Goal: Complete application form

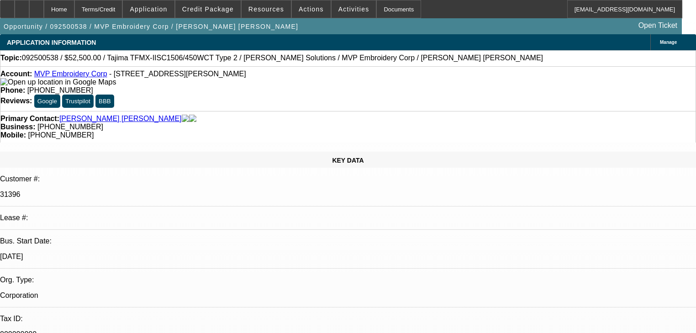
select select "0"
select select "2"
select select "0"
select select "6"
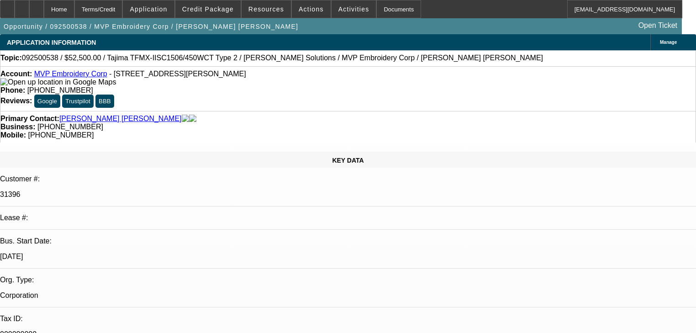
select select "0"
select select "2"
select select "0"
select select "6"
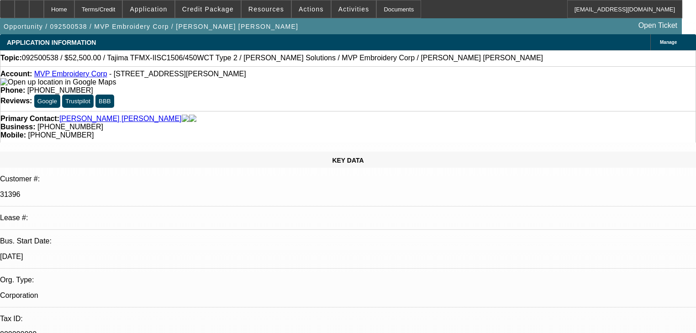
select select "0"
select select "2"
select select "0"
select select "6"
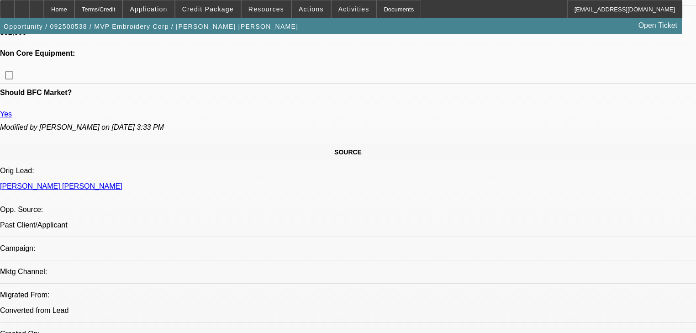
scroll to position [475, 0]
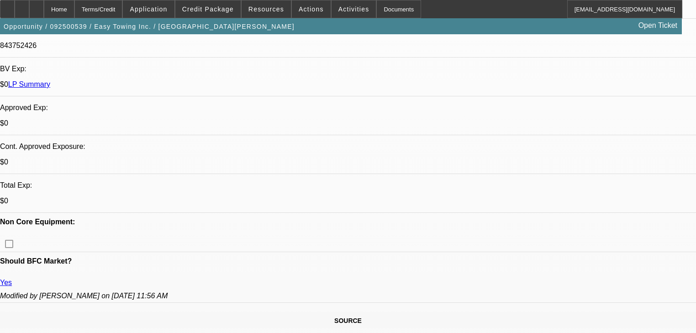
select select "0"
select select "6"
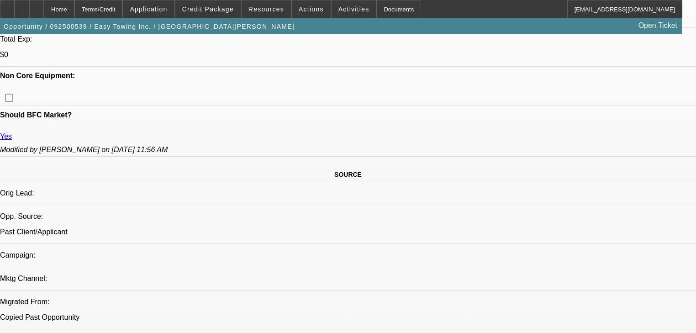
scroll to position [438, 0]
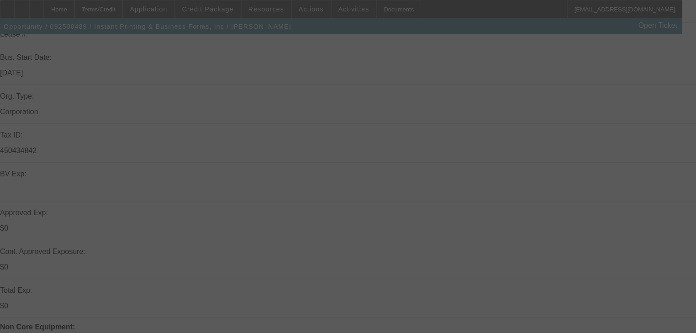
scroll to position [292, 0]
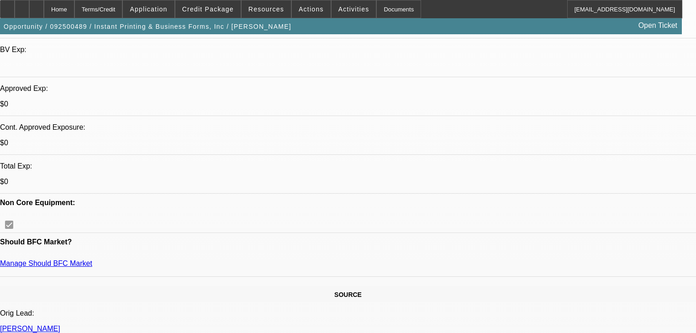
select select "0"
select select "6"
select select "0"
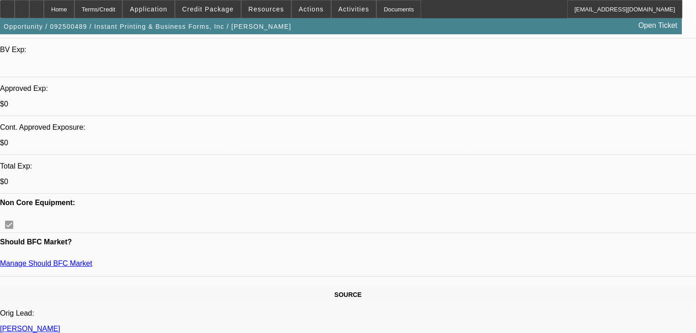
select select "0"
select select "6"
select select "0"
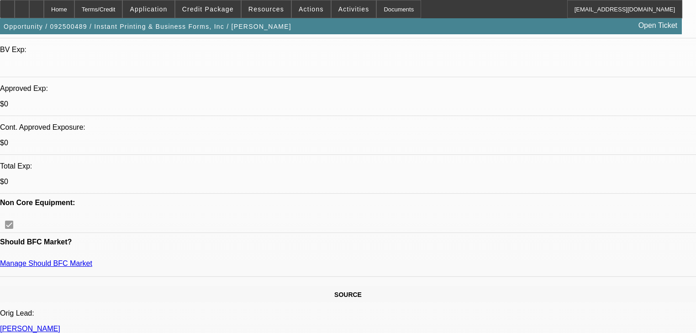
select select "0"
select select "6"
select select "0"
select select "2"
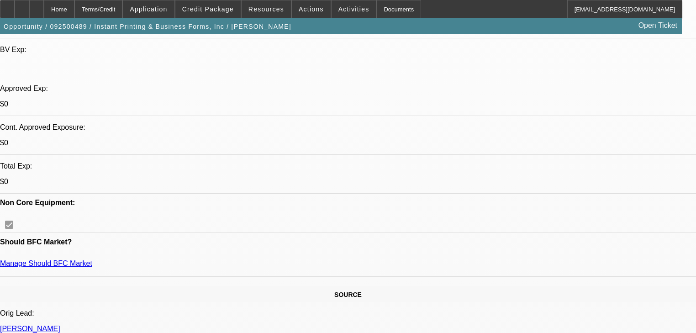
select select "0"
select select "6"
